Goal: Submit feedback/report problem: Submit feedback/report problem

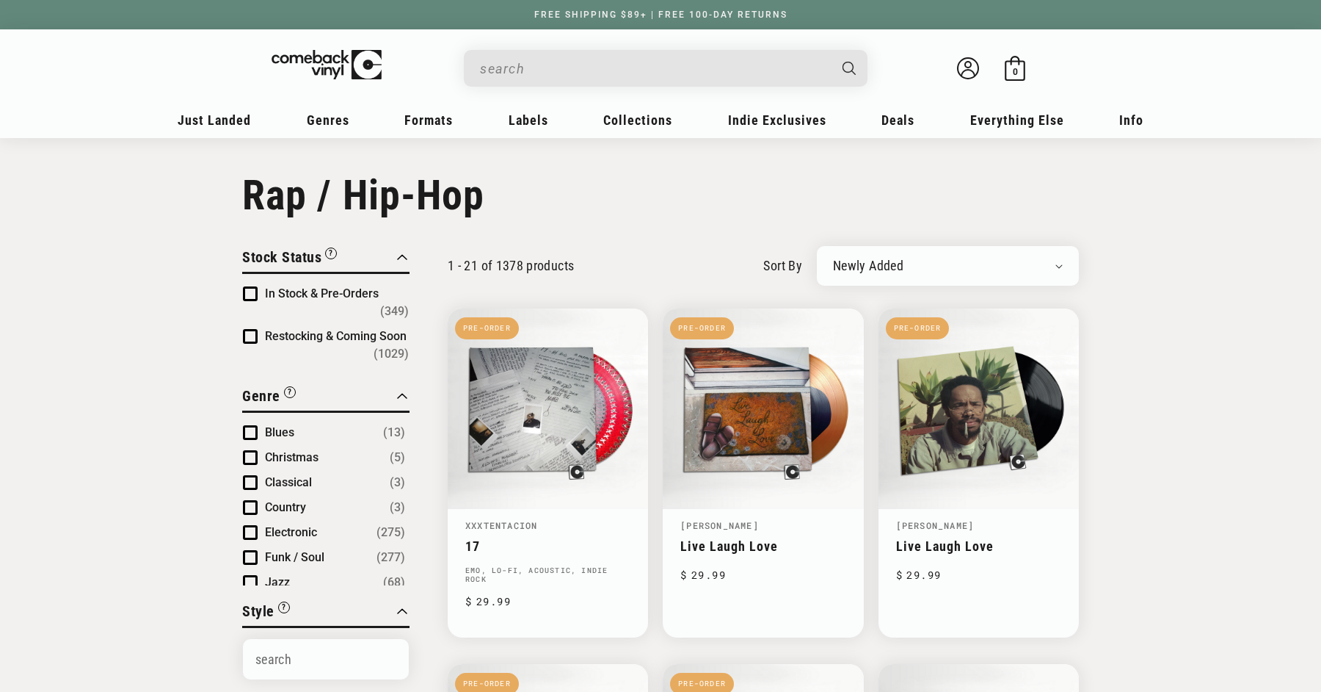
click at [681, 62] on input "When autocomplete results are available use up and down arrows to review and en…" at bounding box center [654, 69] width 348 height 30
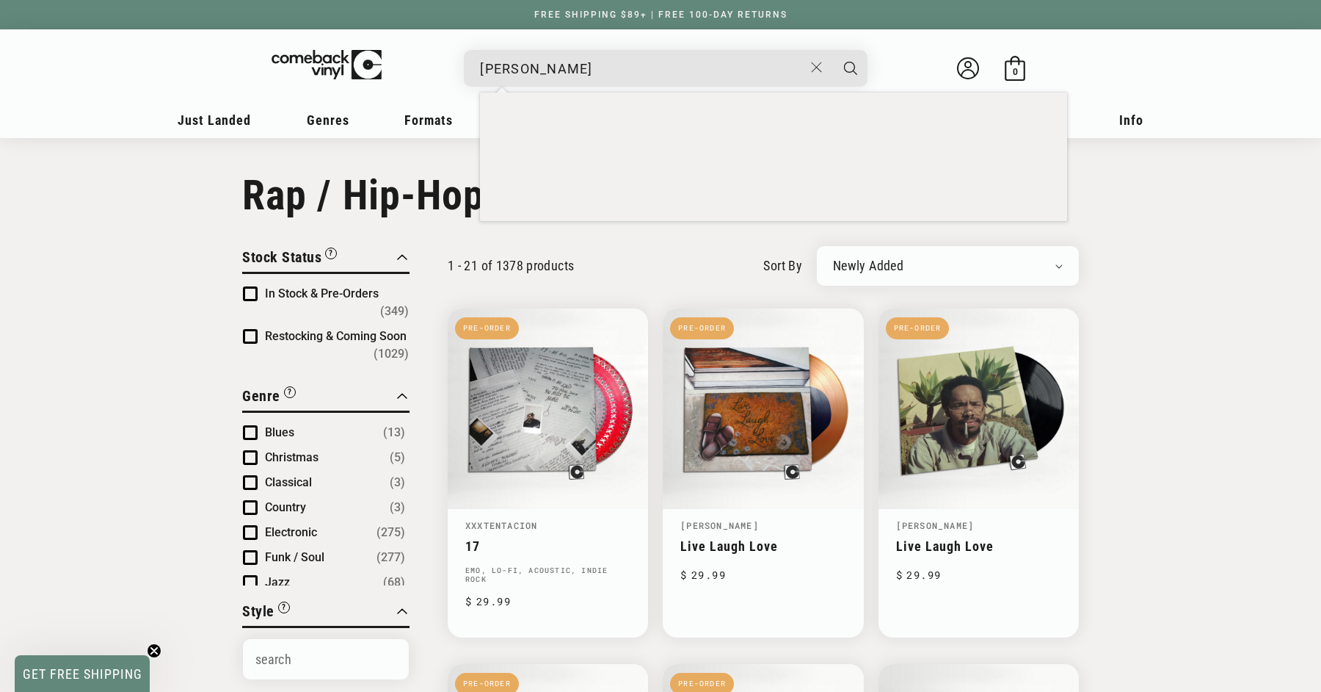
type input "[PERSON_NAME]"
click at [832, 50] on button "Search" at bounding box center [850, 68] width 37 height 37
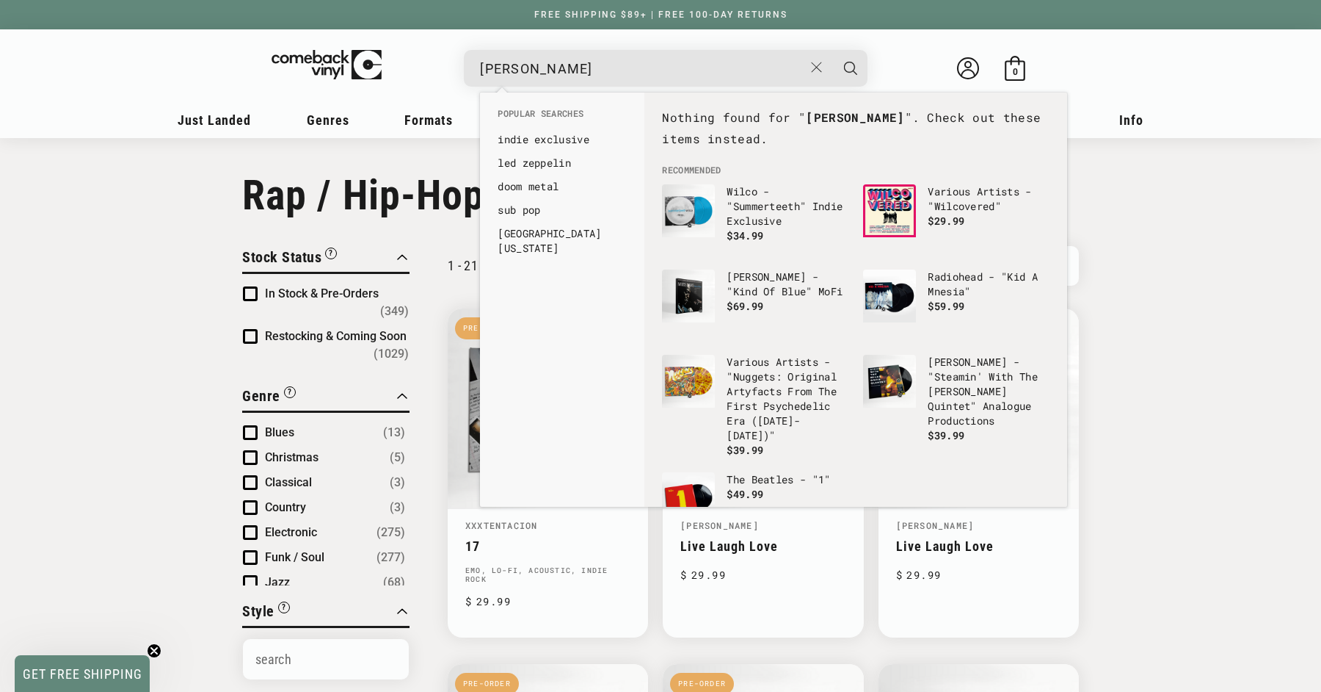
click at [832, 50] on button "Search" at bounding box center [850, 68] width 37 height 37
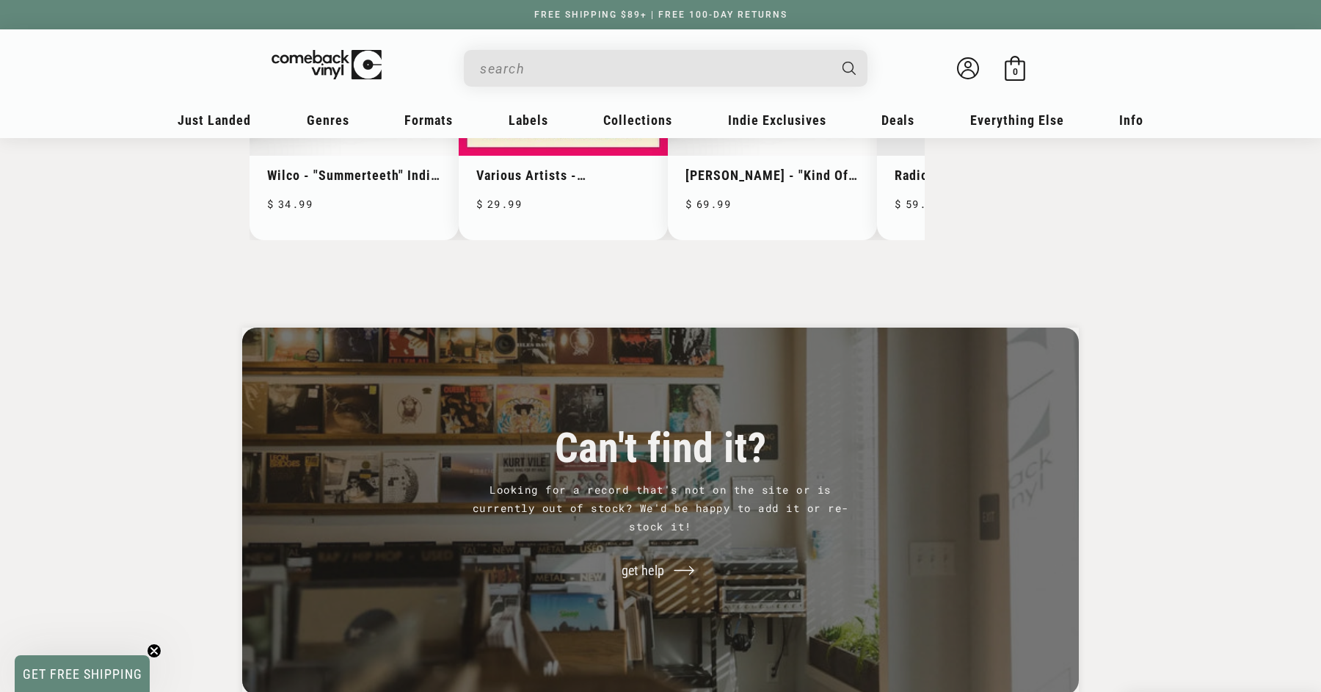
scroll to position [1035, 0]
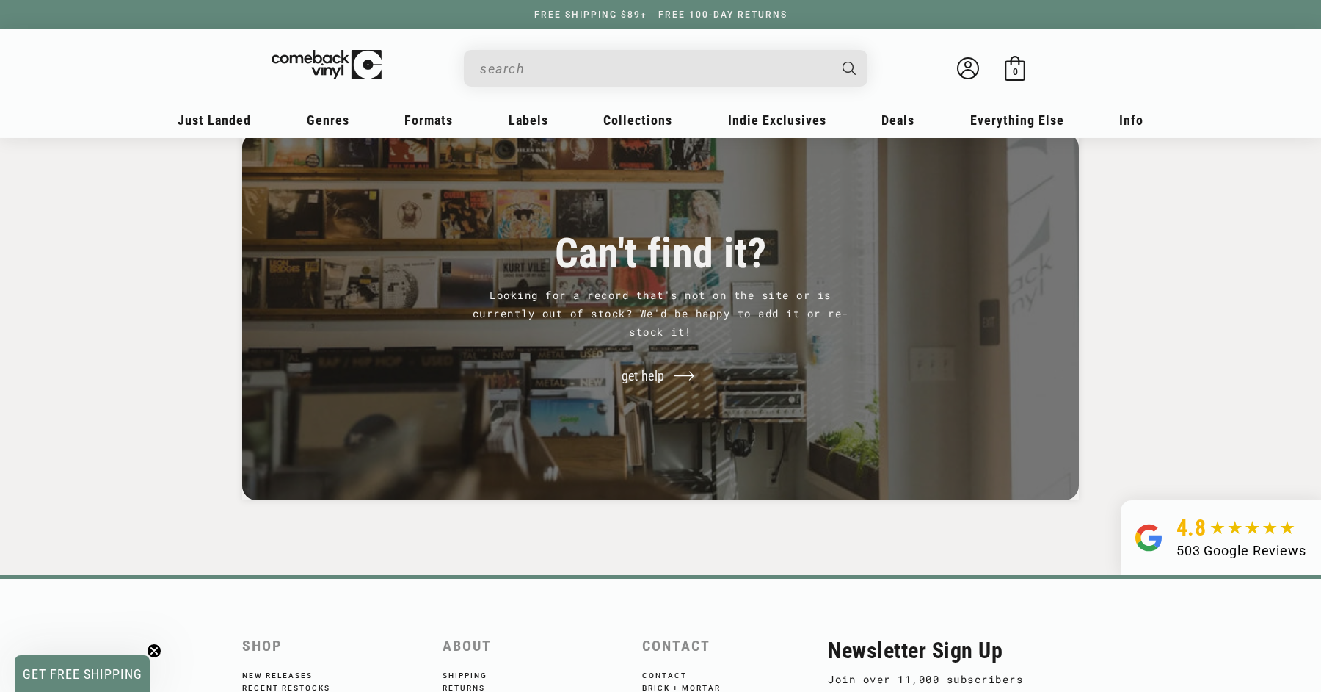
type input "[PERSON_NAME]"
click at [689, 319] on p "Looking for a record that's not on the site or is currently out of stock? We'd …" at bounding box center [661, 314] width 382 height 56
click at [678, 390] on link "get help" at bounding box center [661, 376] width 111 height 40
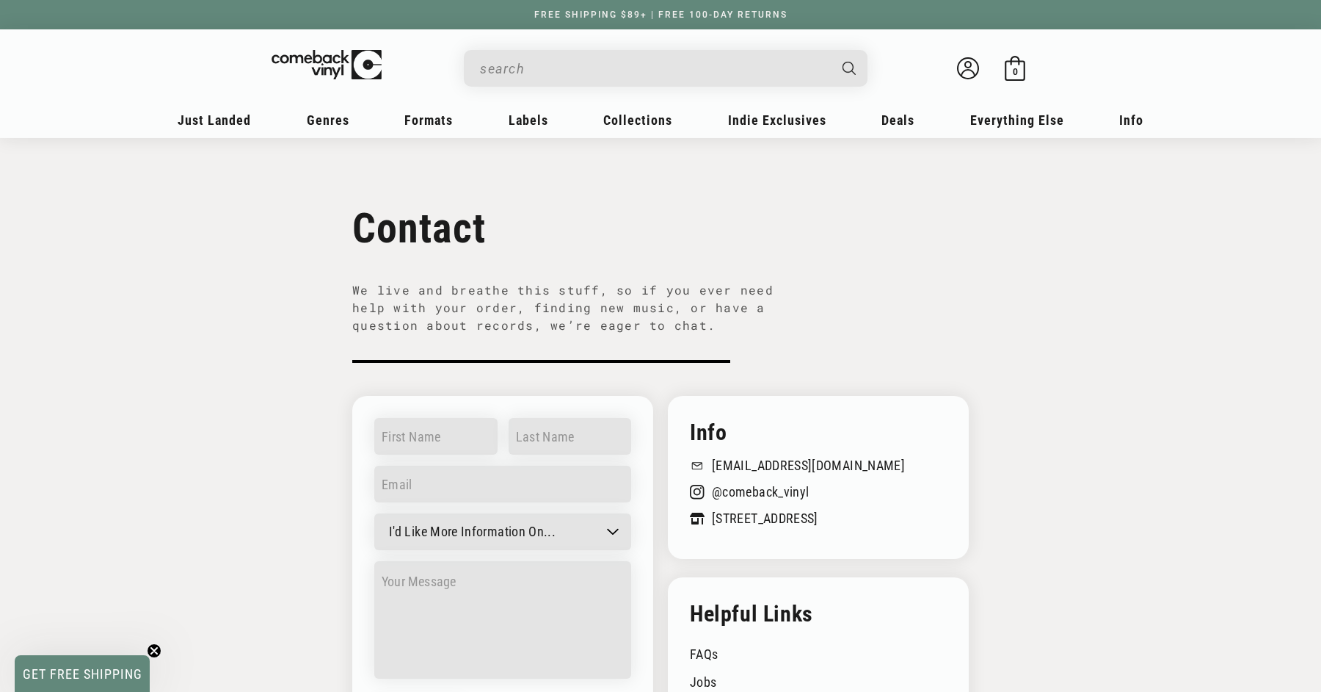
scroll to position [117, 0]
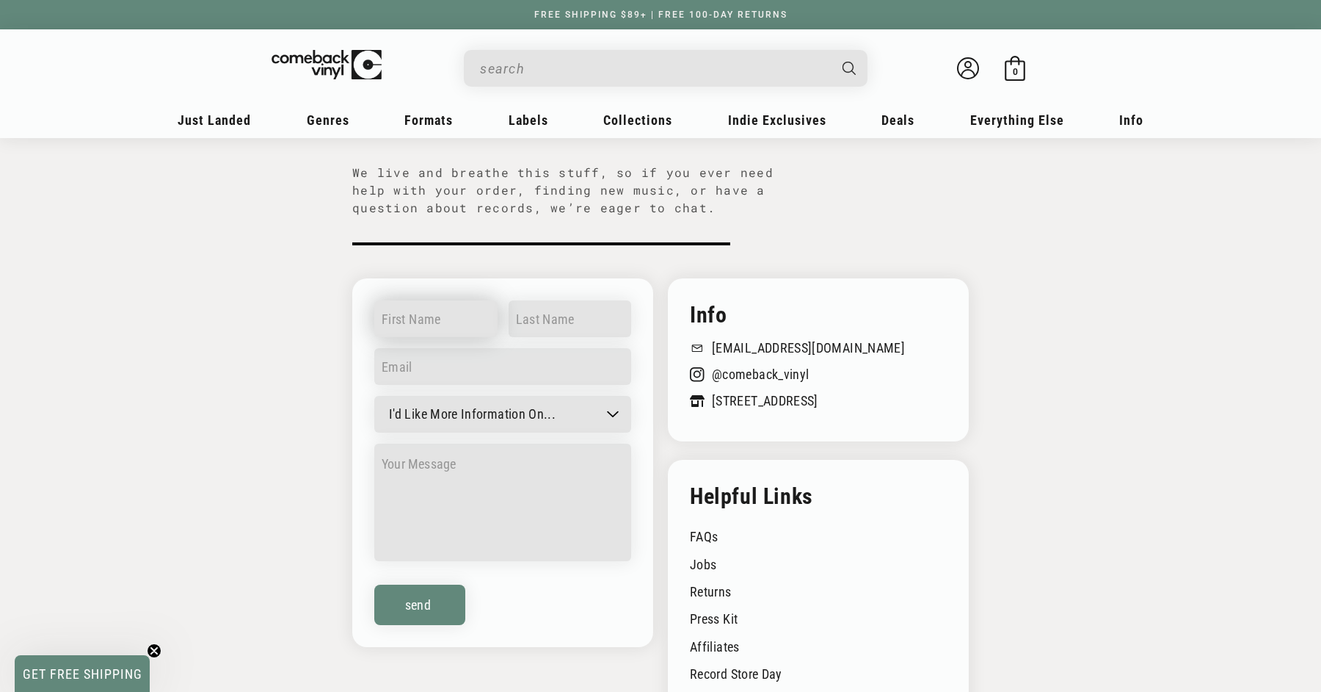
click at [465, 313] on input "text" at bounding box center [435, 318] width 123 height 37
click at [430, 326] on input "text" at bounding box center [435, 318] width 123 height 37
type input "Eniola Famakinwa"
type input "eniolafama@gmail.com"
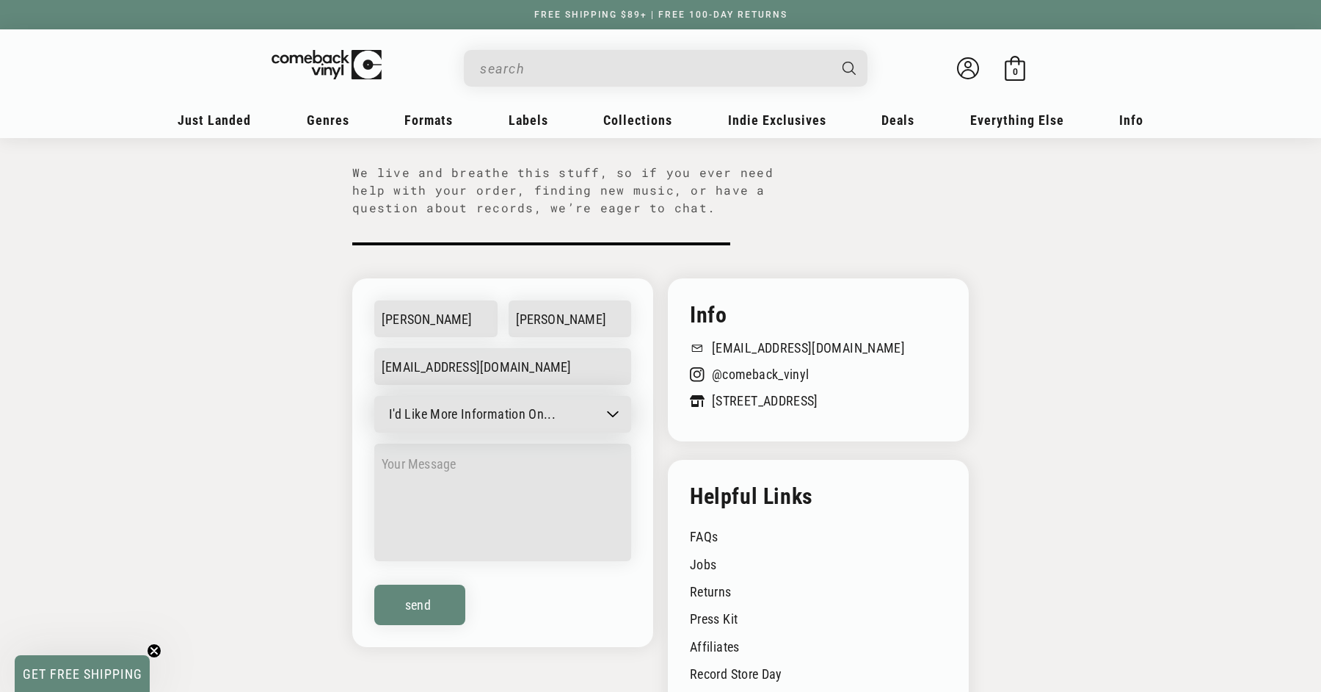
click at [470, 425] on select "I'd Like More Information On... General question Can't find a record Job inquir…" at bounding box center [502, 414] width 257 height 37
select select "Can't find a record"
click at [374, 396] on select "I'd Like More Information On... General question Can't find a record Job inquir…" at bounding box center [502, 414] width 257 height 37
click at [490, 462] on textarea at bounding box center [502, 501] width 257 height 117
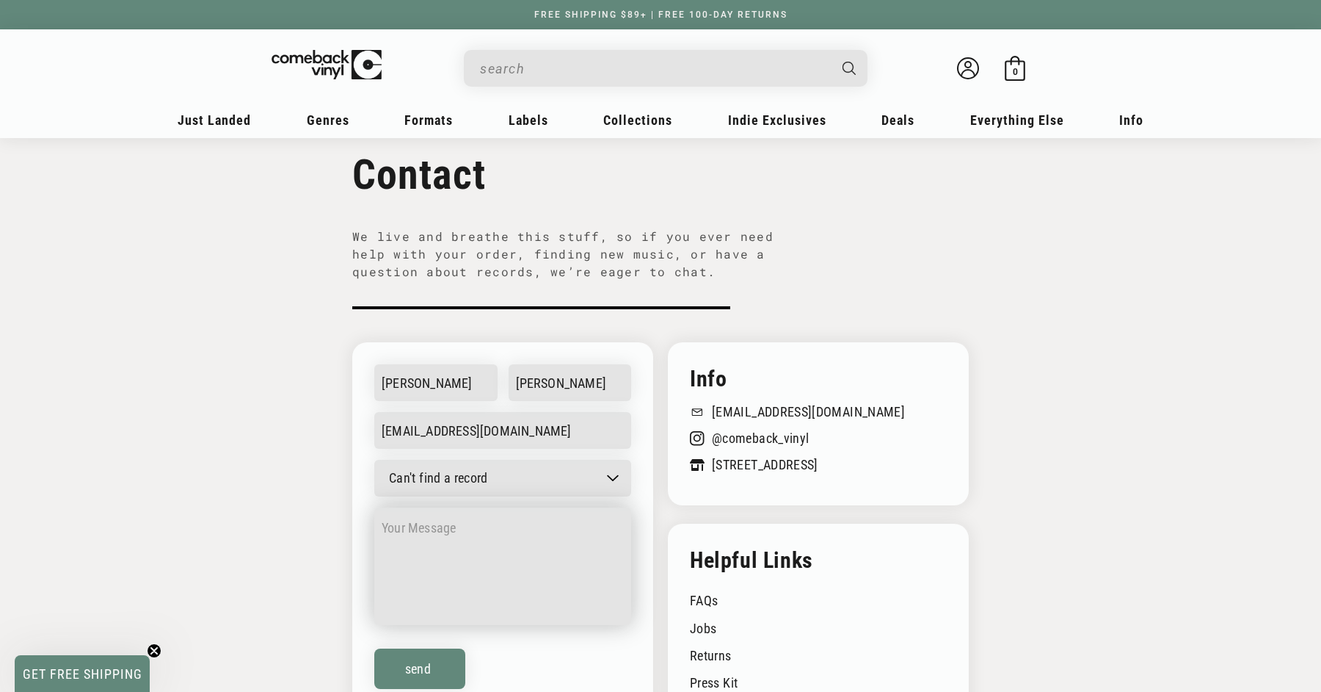
scroll to position [0, 0]
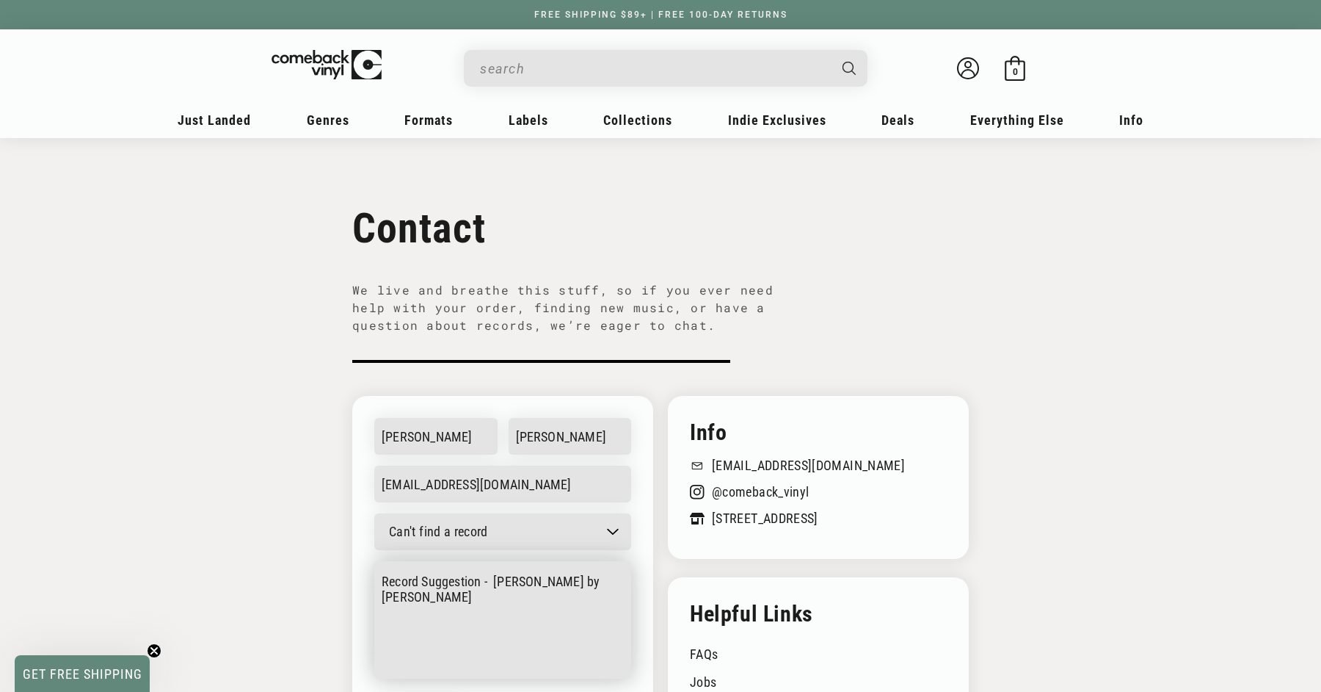
click at [605, 589] on textarea "Record Suggestion - Malcolm Todd by Malcolm Todd" at bounding box center [502, 619] width 257 height 117
click at [554, 600] on textarea "Record Suggestion - Malcolm Todd (Malcolm Todd" at bounding box center [502, 619] width 257 height 117
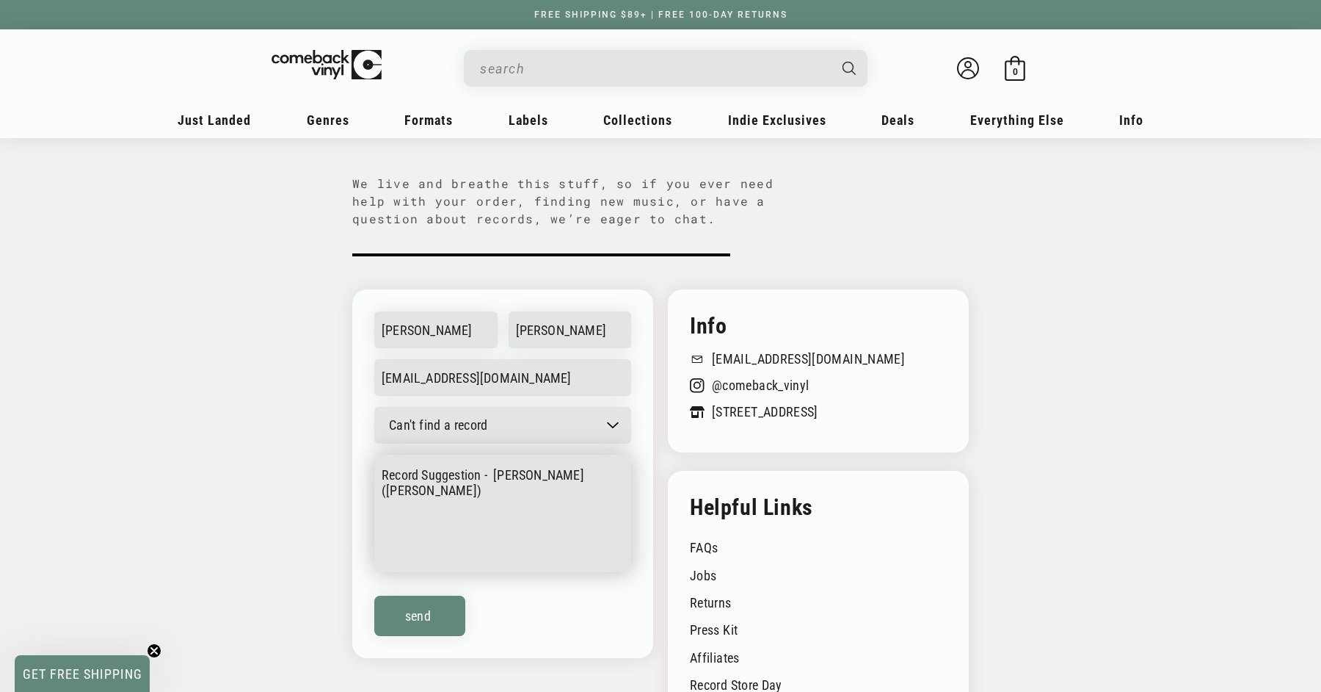
scroll to position [287, 0]
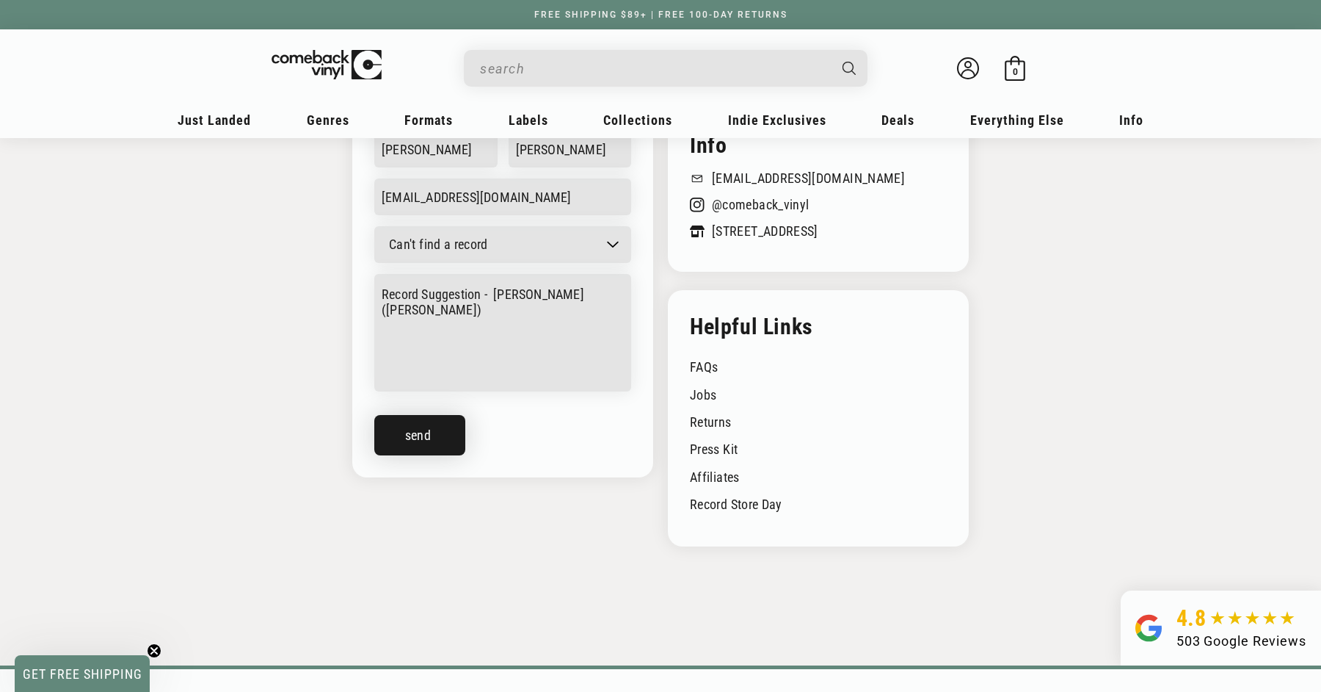
type textarea "Record Suggestion - Malcolm Todd (Malcolm Todd)"
click at [439, 421] on button "Send" at bounding box center [419, 435] width 91 height 40
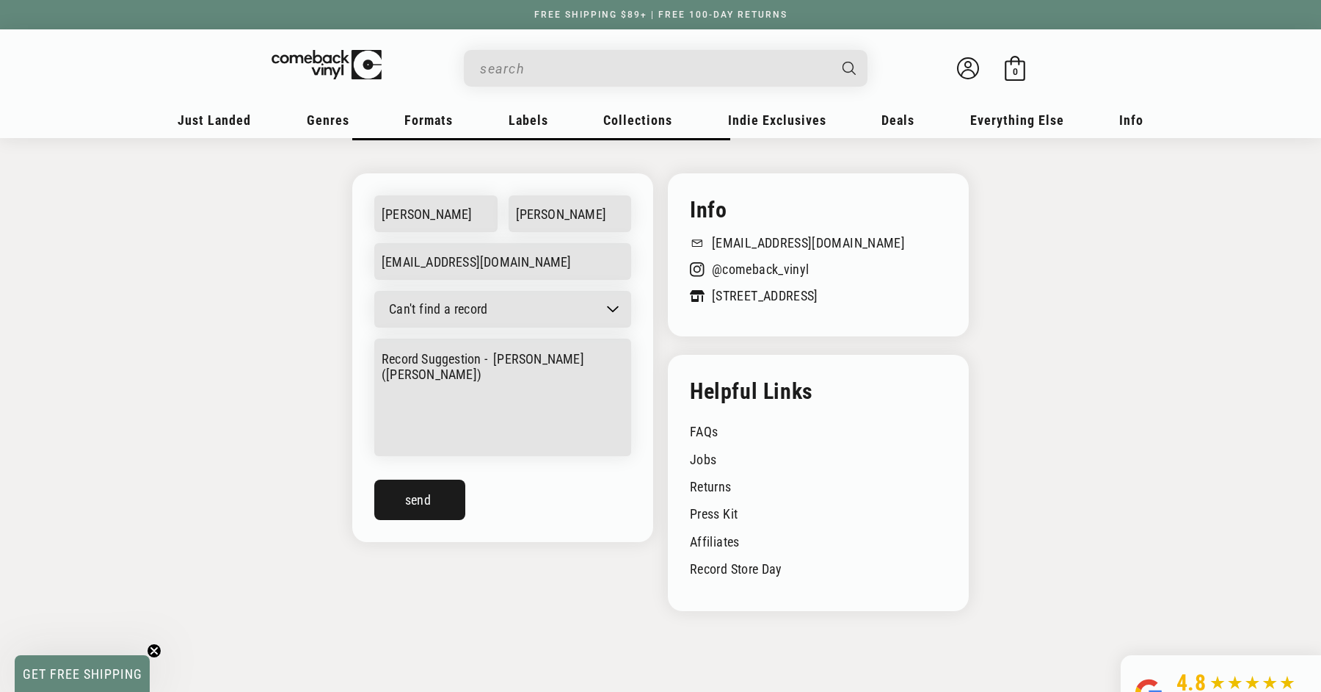
scroll to position [218, 0]
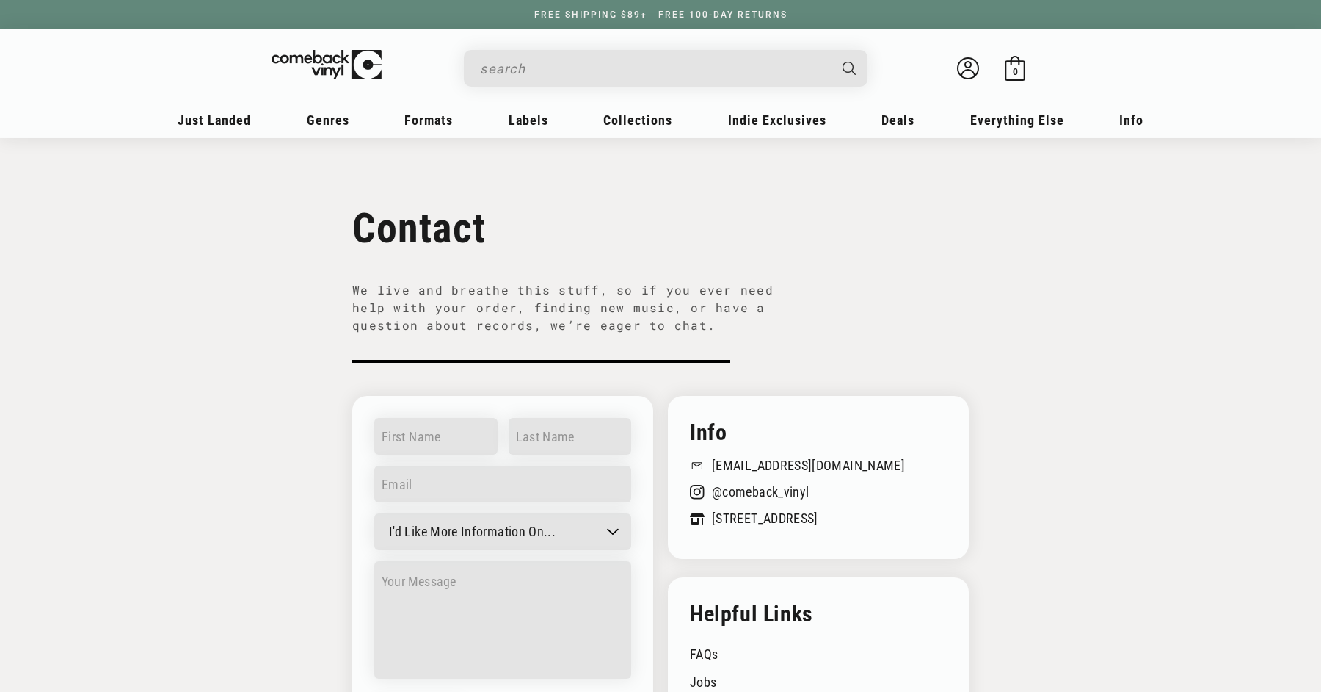
scroll to position [418, 0]
